Goal: Task Accomplishment & Management: Use online tool/utility

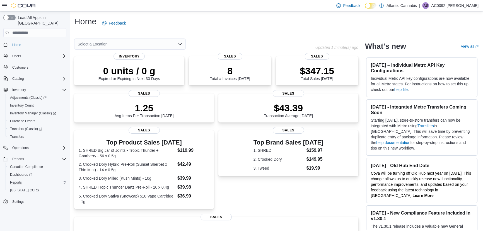
click at [21, 179] on div "Canadian Compliance Dashboards Reports [US_STATE] CCRS" at bounding box center [37, 178] width 63 height 31
click at [20, 179] on span "Reports" at bounding box center [16, 182] width 12 height 7
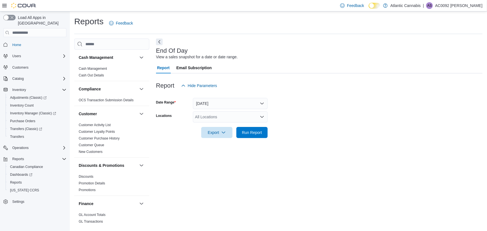
click at [212, 112] on div "All Locations" at bounding box center [230, 116] width 75 height 11
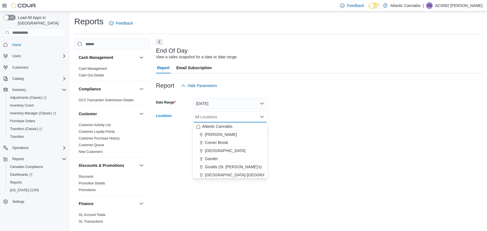
click at [214, 110] on form "Date Range [DATE] Locations All Locations Combo box. Selected. Combo box input.…" at bounding box center [319, 114] width 326 height 47
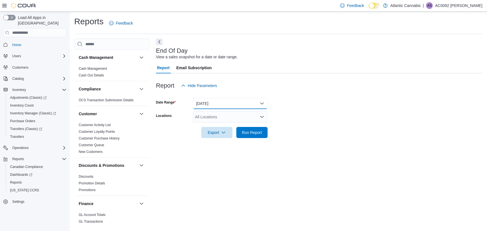
click at [213, 109] on button "[DATE]" at bounding box center [230, 103] width 75 height 11
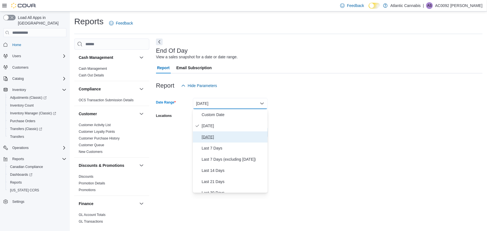
click at [213, 136] on span "[DATE]" at bounding box center [234, 137] width 64 height 7
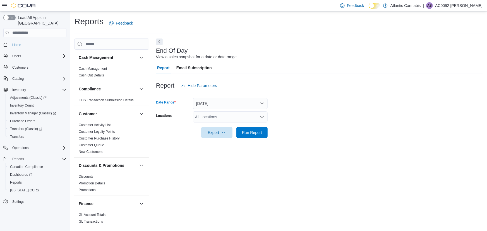
click at [225, 116] on div "All Locations" at bounding box center [230, 116] width 75 height 11
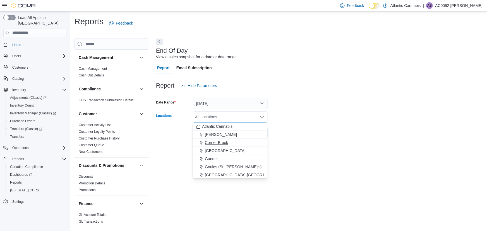
click at [223, 144] on div "Atlantic Cannabis Bay [PERSON_NAME][GEOGRAPHIC_DATA] [GEOGRAPHIC_DATA] [GEOGRAP…" at bounding box center [230, 166] width 75 height 89
click at [223, 144] on span "Corner Brook" at bounding box center [216, 143] width 23 height 6
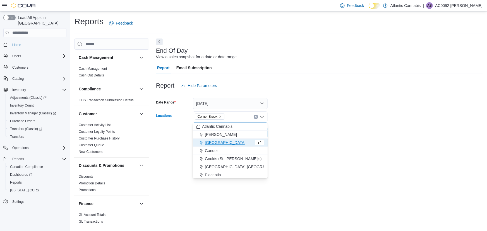
click at [256, 76] on div at bounding box center [319, 76] width 326 height 7
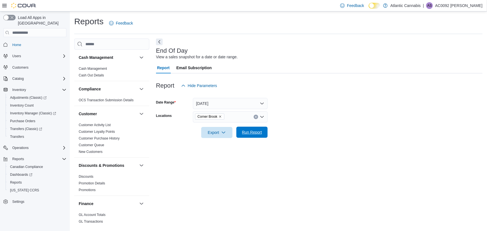
click at [253, 129] on span "Run Report" at bounding box center [252, 132] width 25 height 11
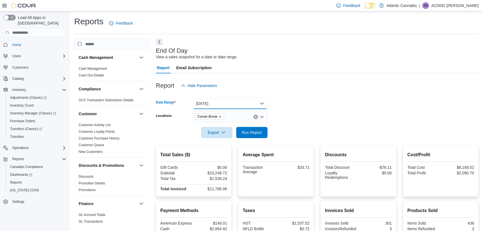
drag, startPoint x: 201, startPoint y: 111, endPoint x: 219, endPoint y: 105, distance: 19.0
click at [219, 105] on button "[DATE]" at bounding box center [230, 103] width 75 height 11
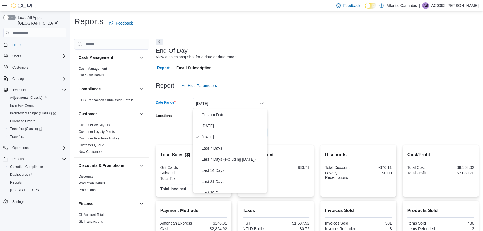
click at [219, 104] on button "[DATE]" at bounding box center [230, 103] width 75 height 11
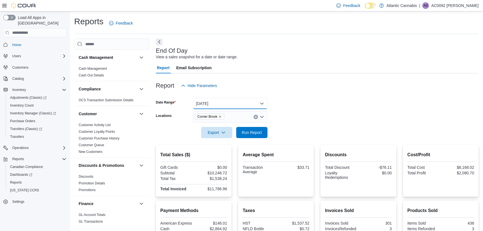
click at [213, 103] on button "[DATE]" at bounding box center [230, 103] width 75 height 11
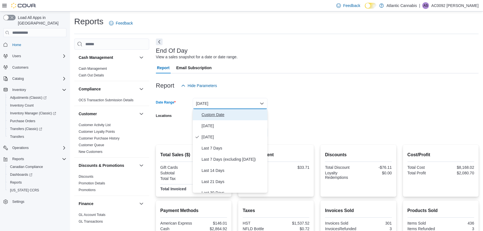
click at [213, 119] on button "Custom Date" at bounding box center [230, 114] width 75 height 11
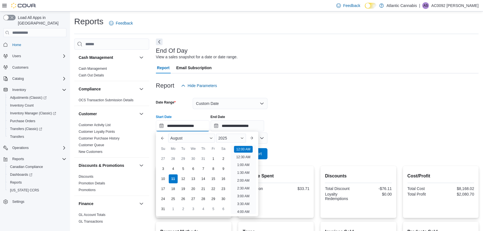
click at [201, 121] on input "**********" at bounding box center [183, 125] width 54 height 11
click at [206, 167] on div "7" at bounding box center [203, 169] width 10 height 10
type input "**********"
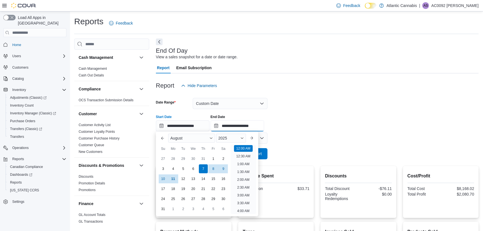
click at [264, 126] on input "**********" at bounding box center [238, 125] width 54 height 11
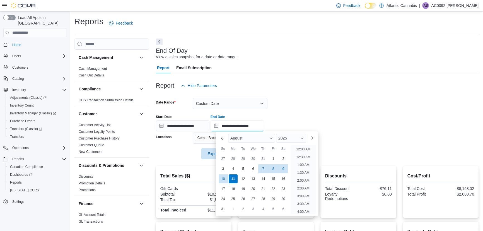
scroll to position [306, 0]
click at [264, 172] on div "7" at bounding box center [263, 169] width 10 height 10
type input "**********"
click at [280, 132] on div "[DATE]" at bounding box center [267, 137] width 82 height 13
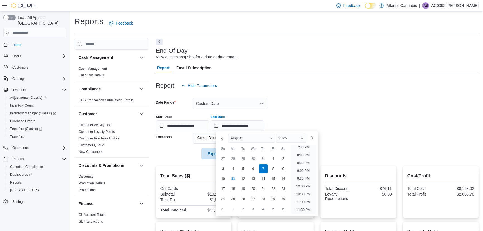
click at [278, 130] on div "**********" at bounding box center [317, 120] width 323 height 21
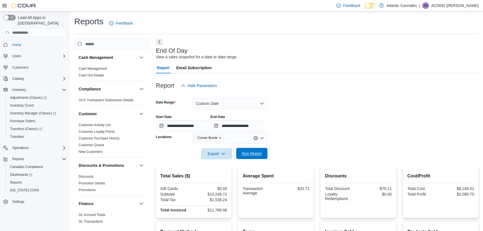
click at [264, 149] on span "Run Report" at bounding box center [252, 153] width 25 height 11
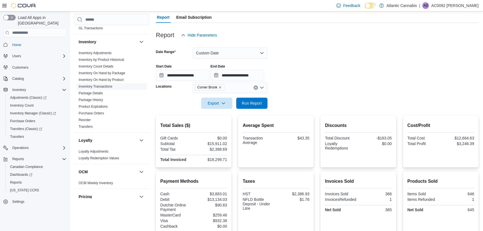
scroll to position [177, 0]
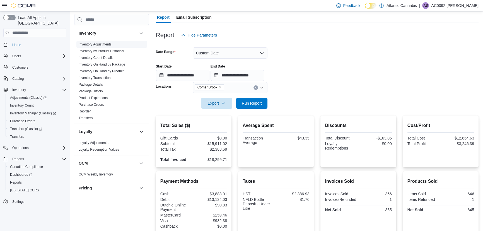
click at [90, 71] on link "Inventory On Hand by Product" at bounding box center [101, 71] width 45 height 4
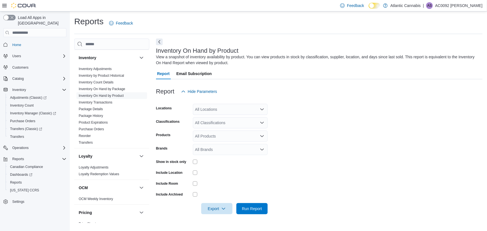
click at [212, 106] on div "All Locations" at bounding box center [230, 109] width 75 height 11
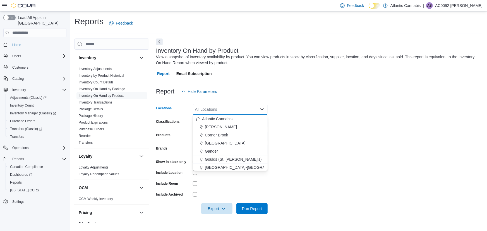
click at [217, 137] on span "Corner Brook" at bounding box center [216, 135] width 23 height 6
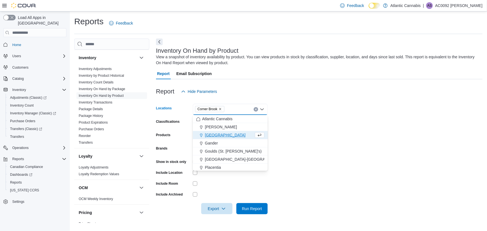
click at [231, 83] on div at bounding box center [319, 82] width 326 height 7
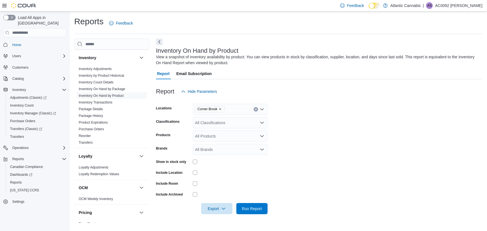
click at [225, 125] on div "All Classifications" at bounding box center [230, 122] width 75 height 11
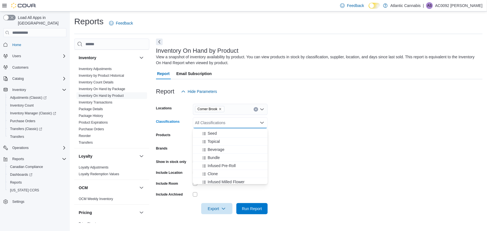
scroll to position [127, 0]
click at [235, 148] on span "Infused Milled Flower" at bounding box center [225, 151] width 37 height 6
click at [233, 124] on icon "Remove Infused Milled Flower from selection in this group" at bounding box center [231, 122] width 3 height 3
click at [226, 161] on span "Infused Pre-Roll" at bounding box center [221, 161] width 28 height 6
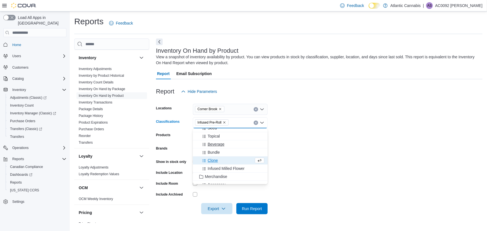
click at [218, 146] on span "Beverage" at bounding box center [215, 144] width 17 height 6
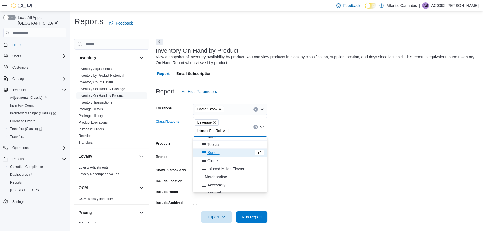
click at [303, 134] on form "Locations [GEOGRAPHIC_DATA] Classifications Beverage Infused Pre-Roll Combo box…" at bounding box center [317, 159] width 323 height 125
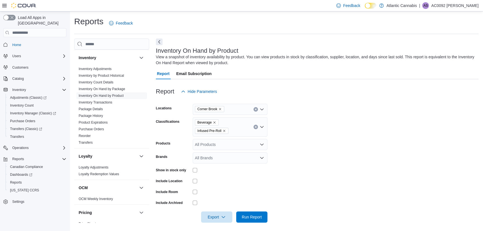
click at [215, 223] on div at bounding box center [317, 226] width 323 height 7
click at [213, 217] on span "Export" at bounding box center [216, 216] width 25 height 11
click at [220, 178] on button "Export to Excel" at bounding box center [218, 183] width 32 height 11
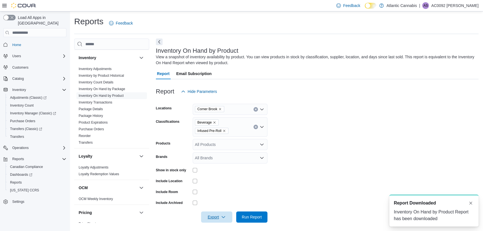
scroll to position [0, 0]
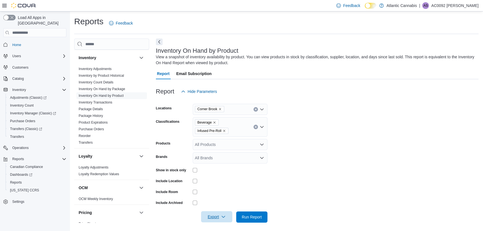
click at [223, 214] on span "Export" at bounding box center [216, 216] width 25 height 11
click at [220, 185] on button "Export to Excel" at bounding box center [218, 183] width 32 height 11
